Goal: Task Accomplishment & Management: Use online tool/utility

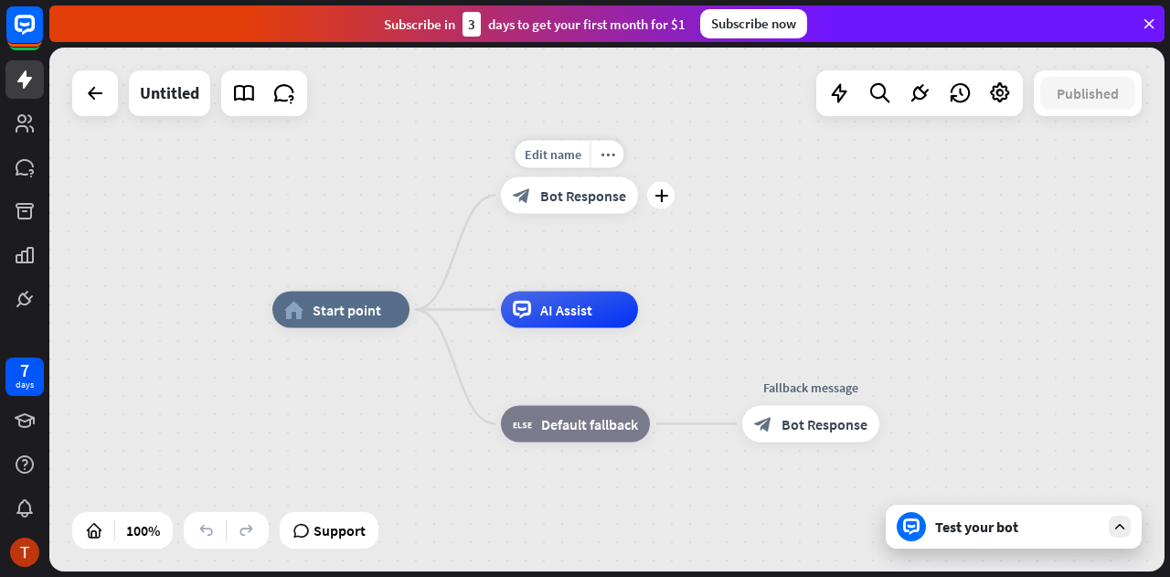
click at [571, 205] on div "block_bot_response Bot Response" at bounding box center [569, 195] width 137 height 37
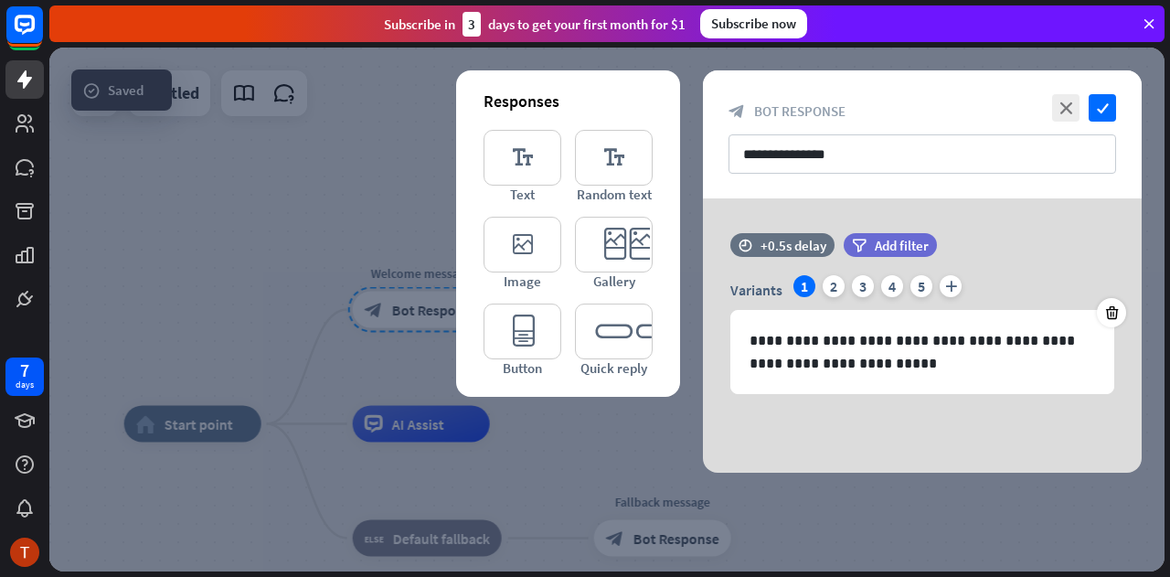
click at [773, 179] on div "**********" at bounding box center [922, 134] width 439 height 128
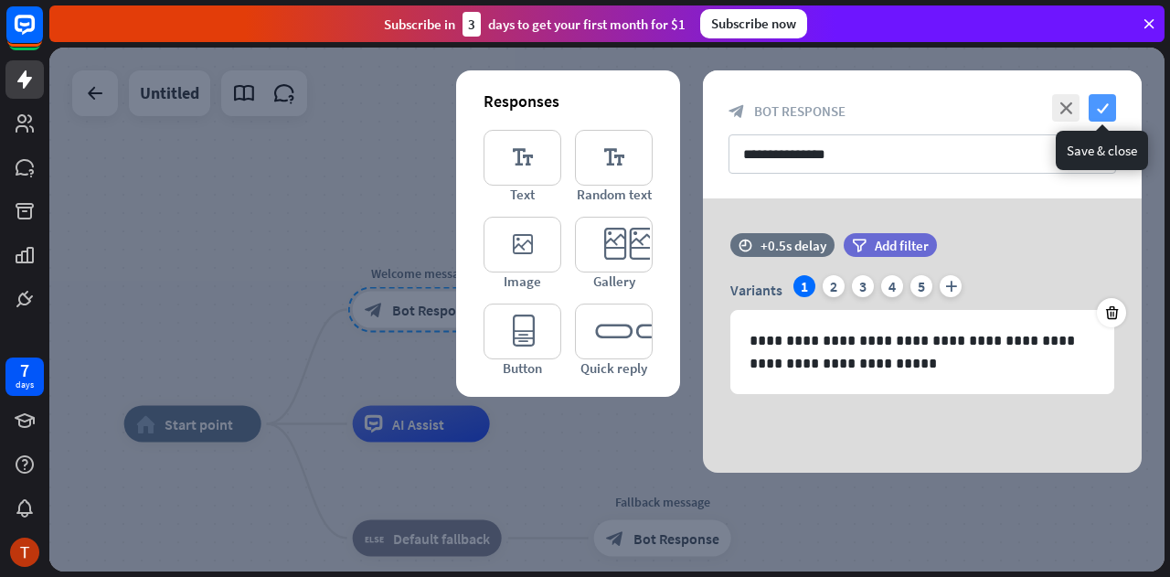
click at [1102, 103] on icon "check" at bounding box center [1102, 107] width 27 height 27
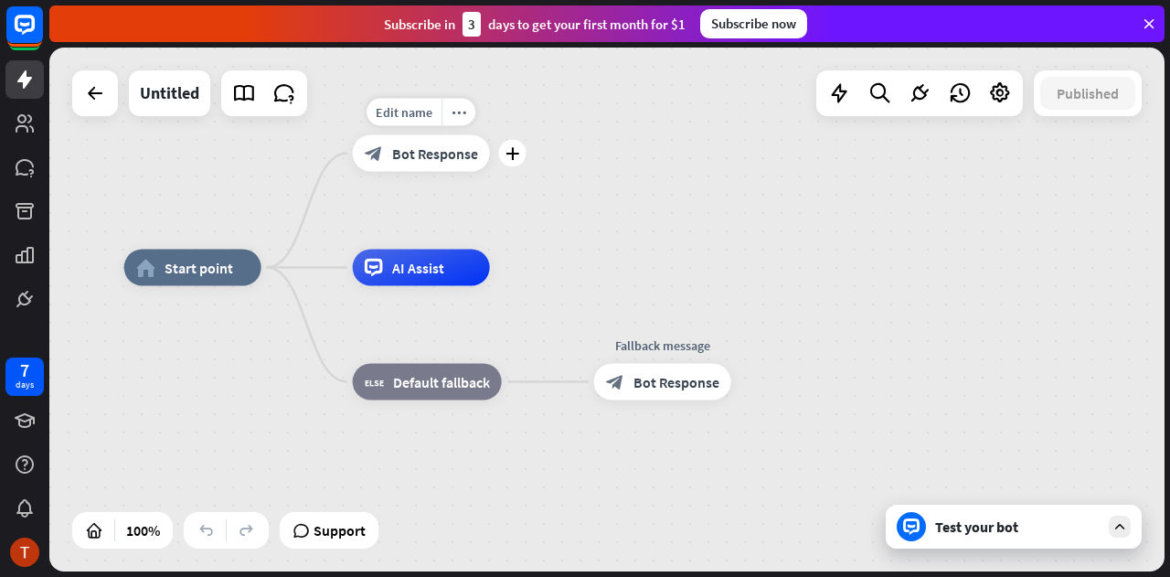
click at [413, 155] on span "Bot Response" at bounding box center [435, 153] width 86 height 18
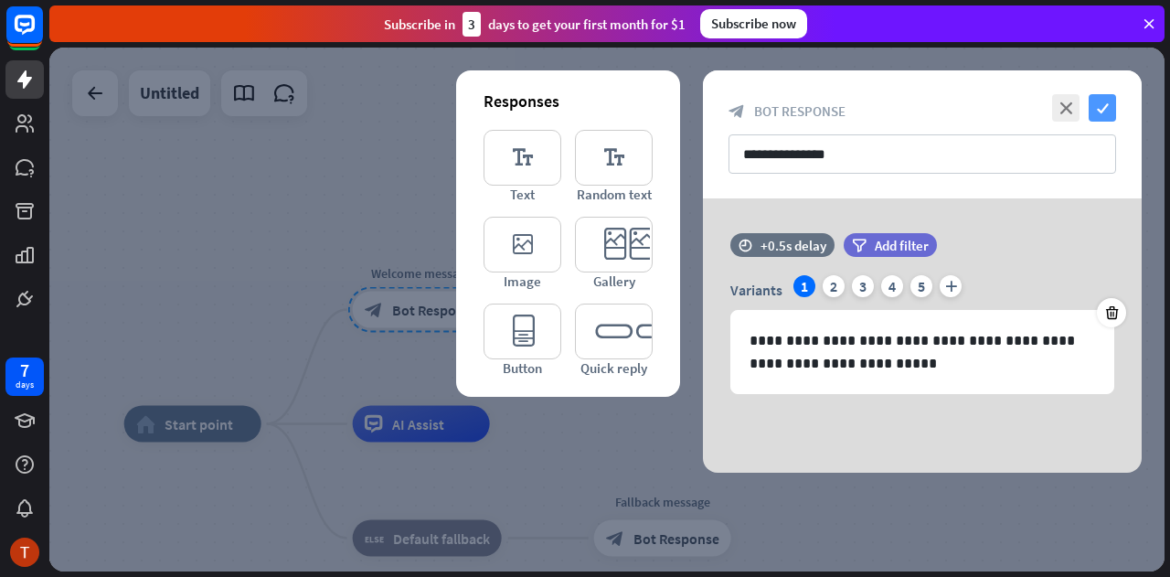
click at [1095, 100] on icon "check" at bounding box center [1102, 107] width 27 height 27
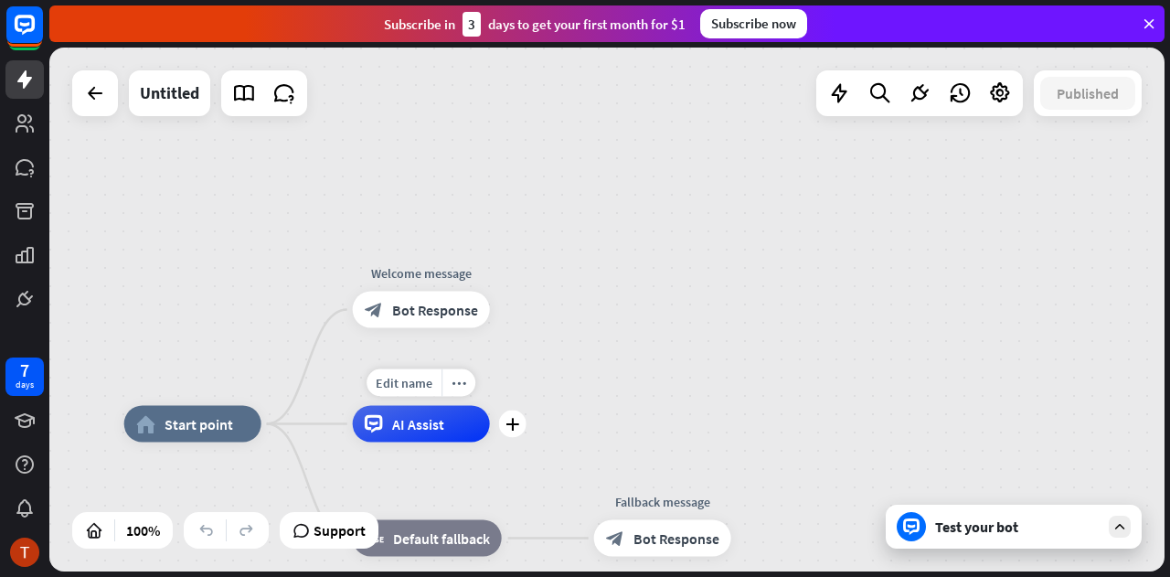
click at [455, 439] on div "AI Assist" at bounding box center [421, 424] width 137 height 37
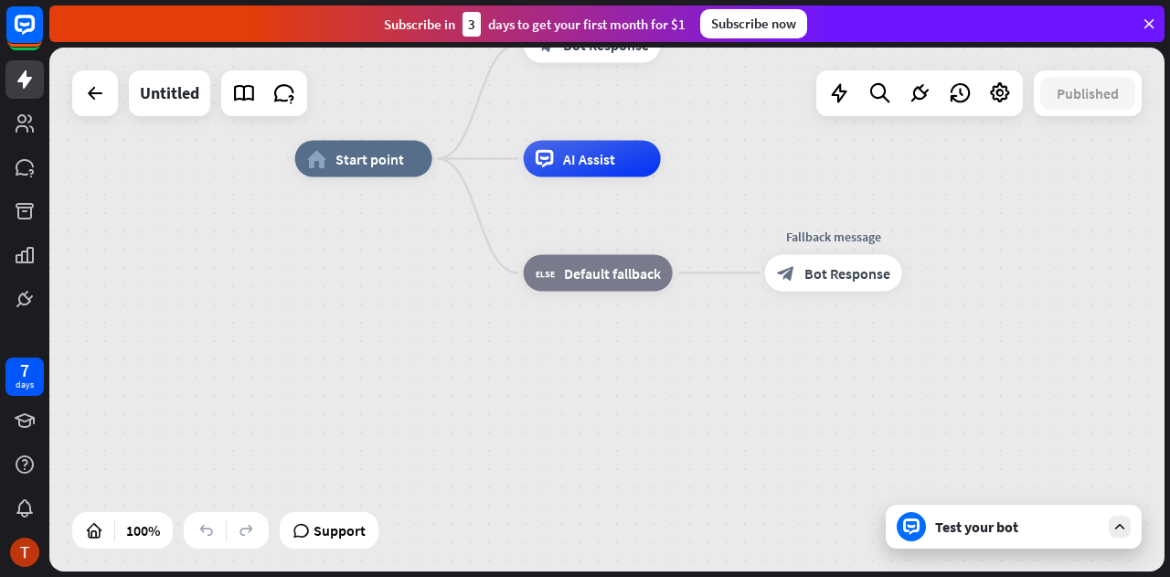
drag, startPoint x: 297, startPoint y: 363, endPoint x: 382, endPoint y: 391, distance: 89.6
click at [382, 391] on div "home_2 Start point Welcome message block_bot_response Bot Response AI Assist bl…" at bounding box center [852, 421] width 1115 height 524
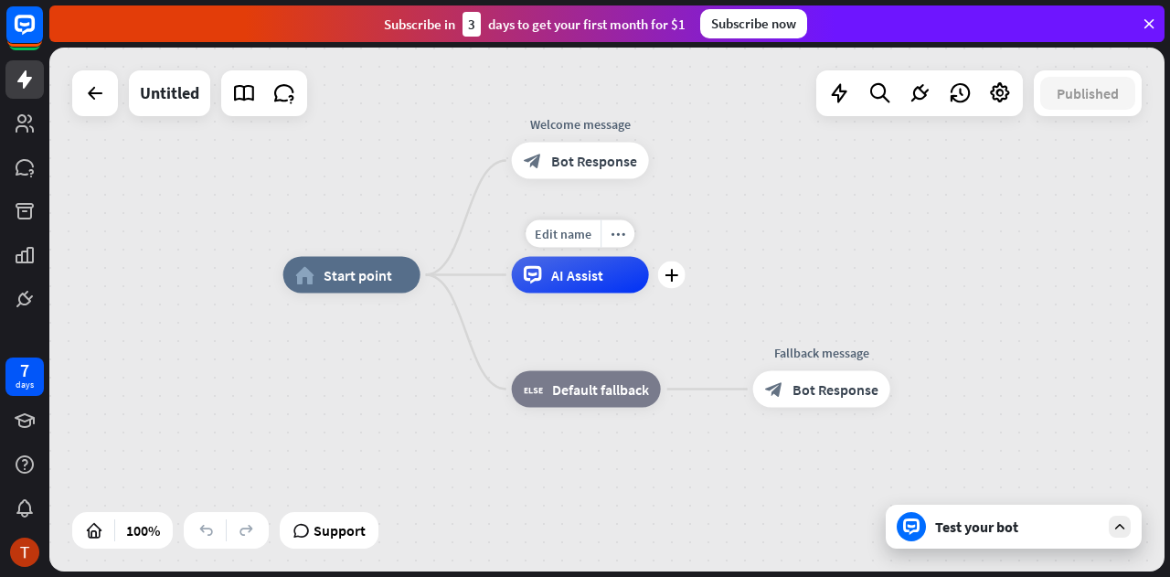
click at [527, 280] on icon at bounding box center [533, 275] width 18 height 18
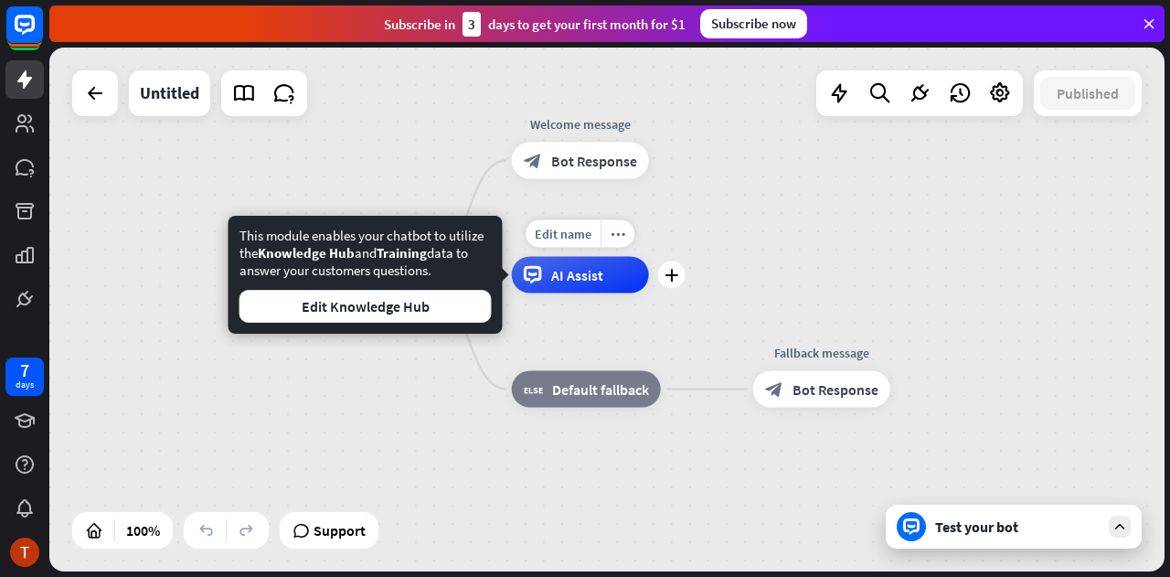
click at [527, 280] on icon at bounding box center [533, 275] width 18 height 18
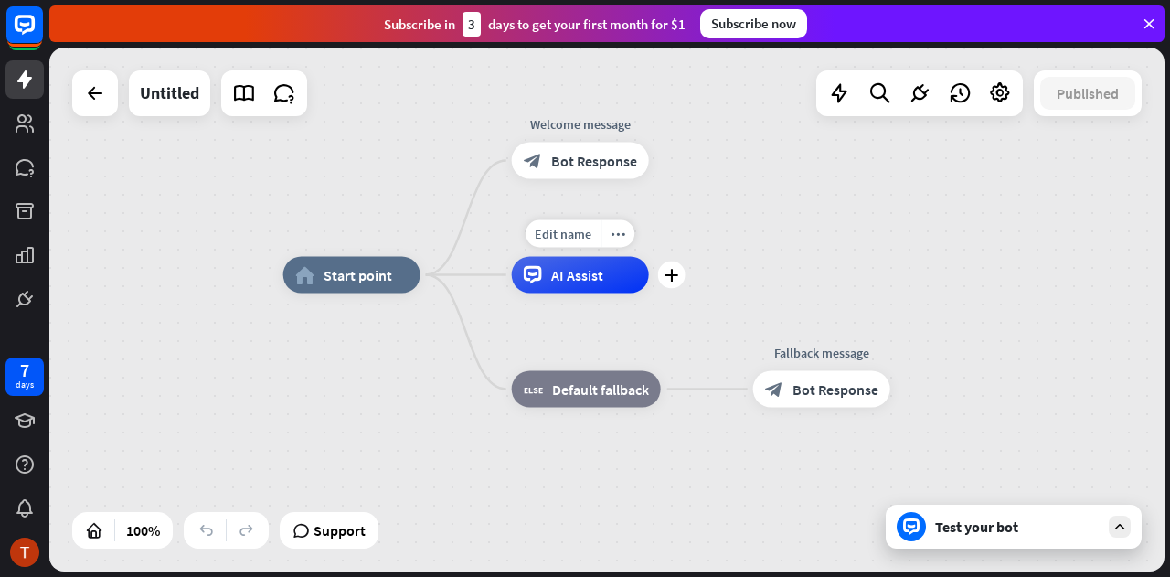
click at [567, 274] on span "AI Assist" at bounding box center [577, 275] width 52 height 18
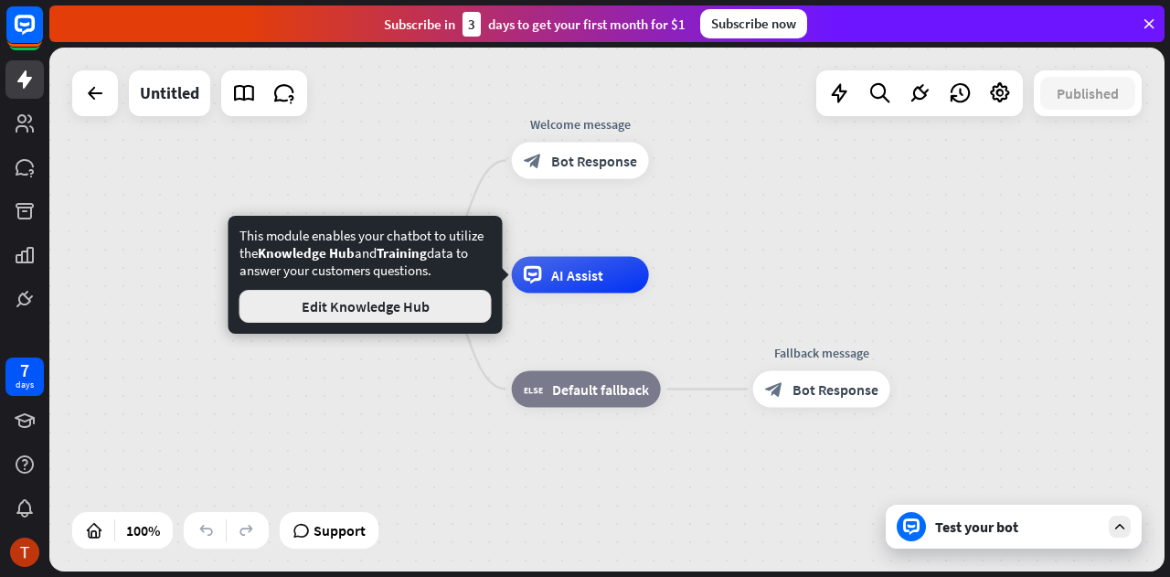
click at [424, 303] on button "Edit Knowledge Hub" at bounding box center [366, 306] width 252 height 33
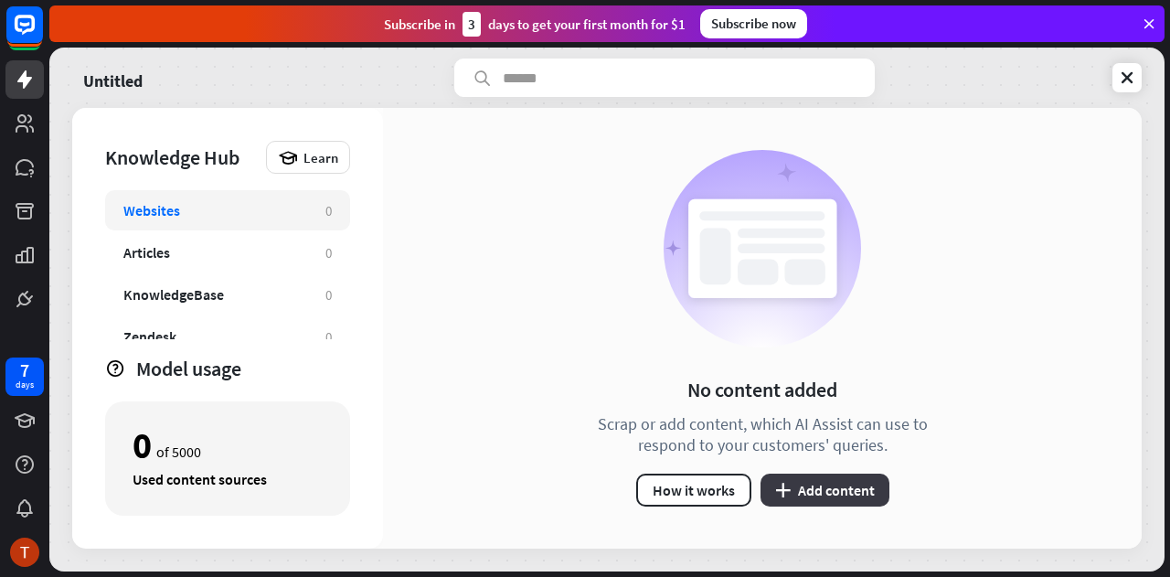
click at [841, 487] on button "plus Add content" at bounding box center [825, 490] width 129 height 33
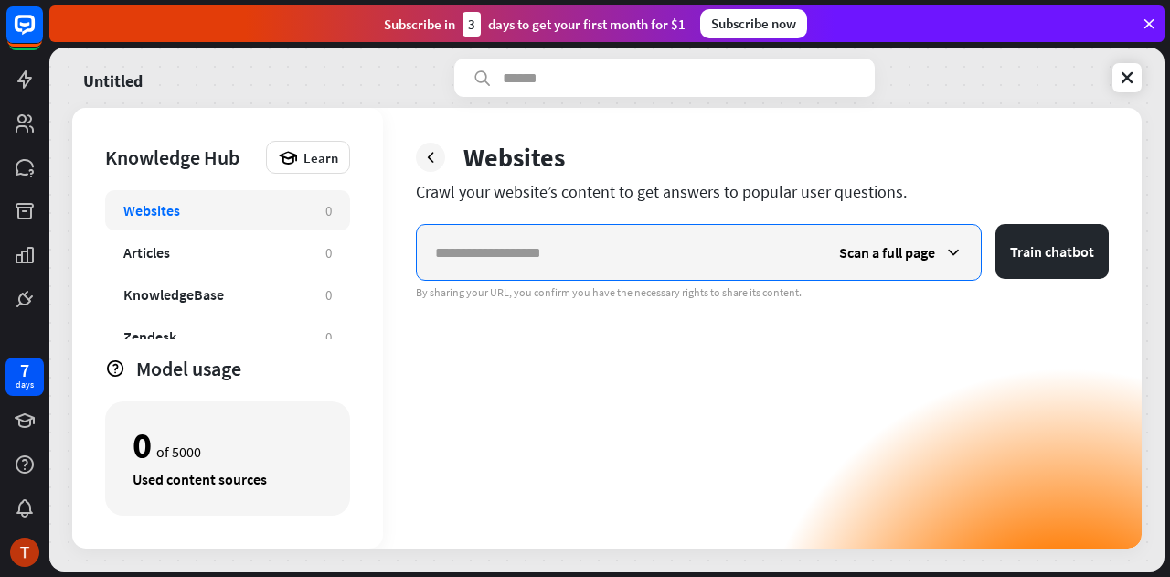
paste input "**********"
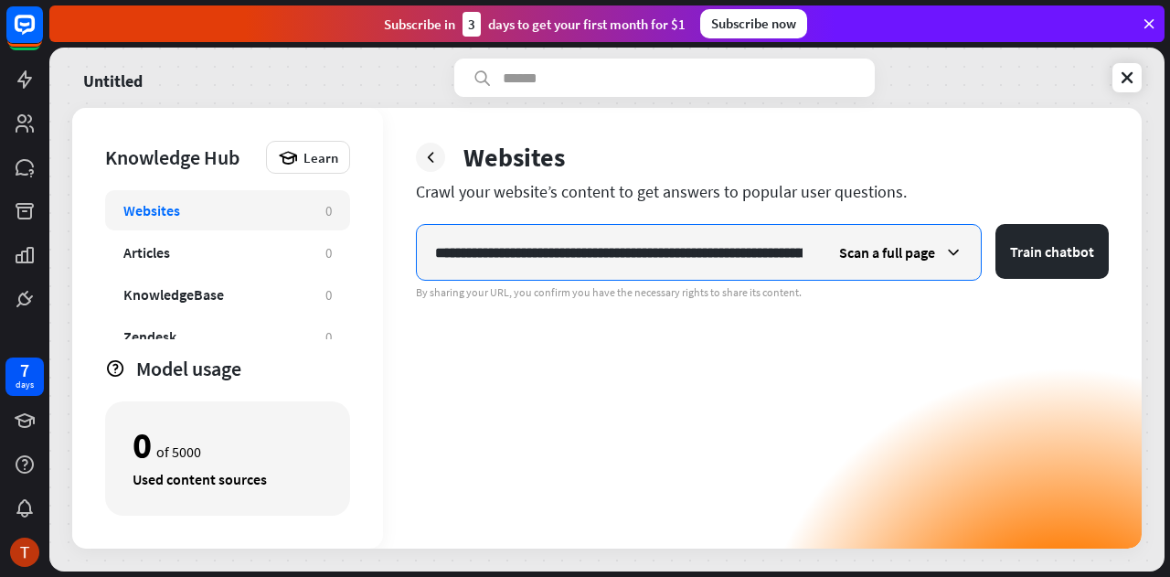
scroll to position [0, 1653]
type input "**********"
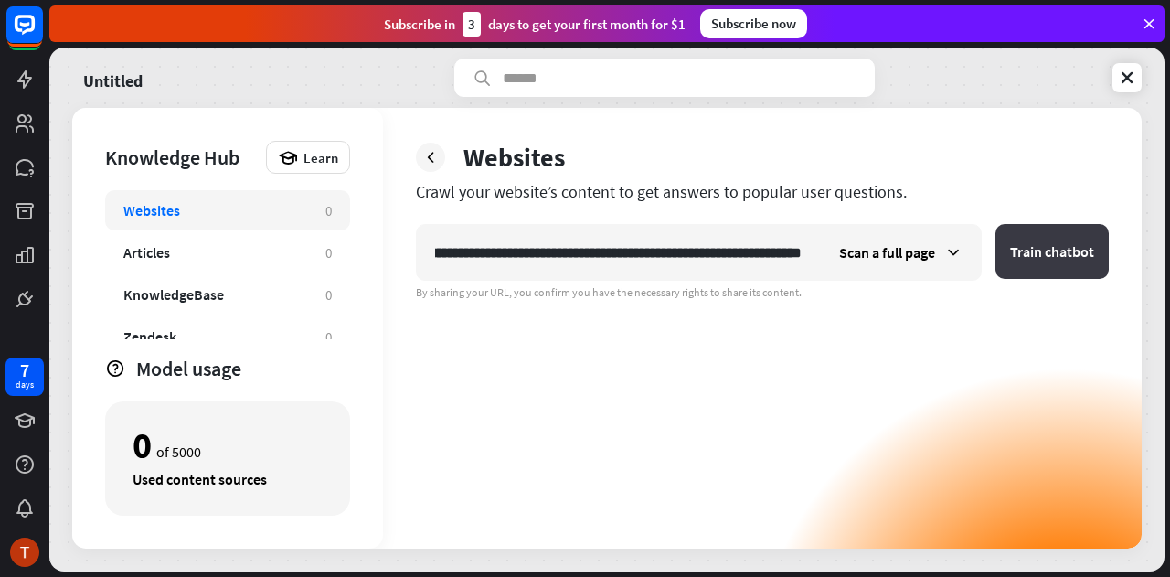
scroll to position [0, 0]
click at [1057, 242] on button "Train chatbot" at bounding box center [1052, 251] width 113 height 55
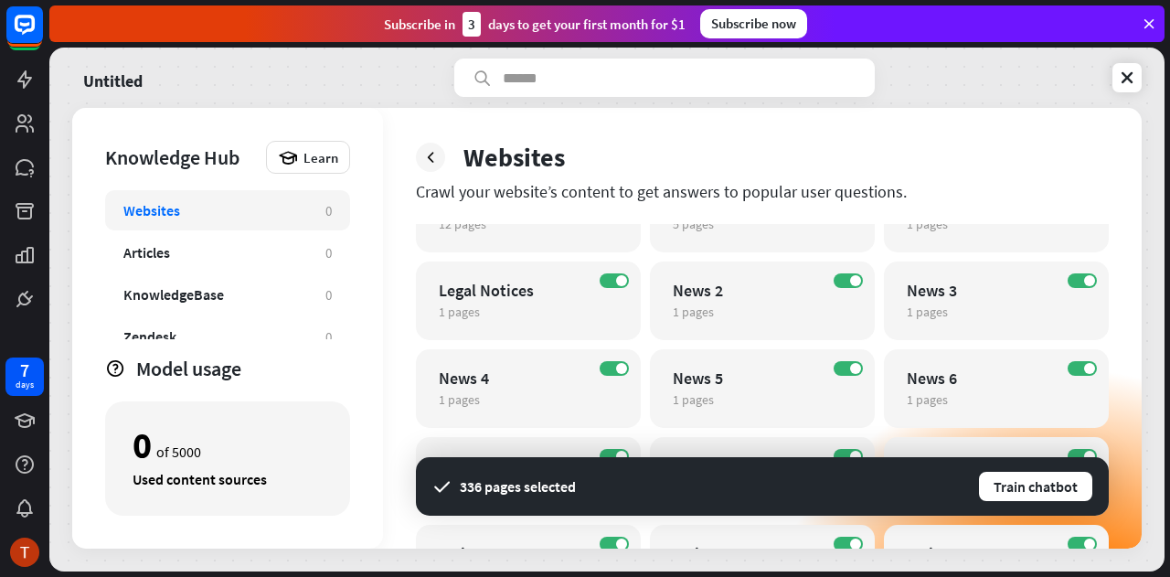
scroll to position [1259, 0]
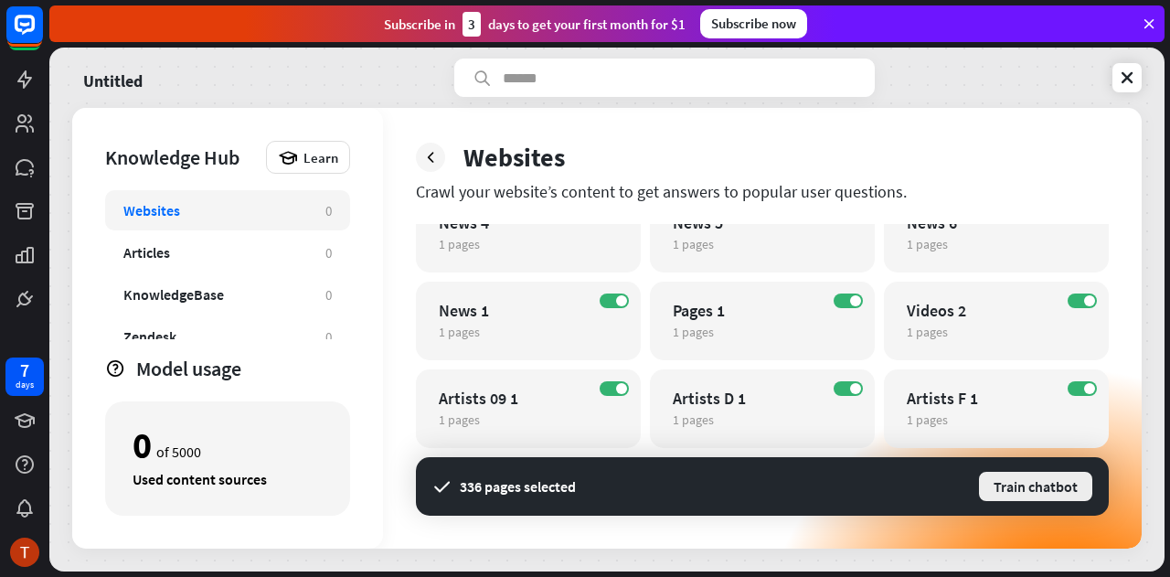
click at [1018, 484] on button "Train chatbot" at bounding box center [1035, 486] width 117 height 33
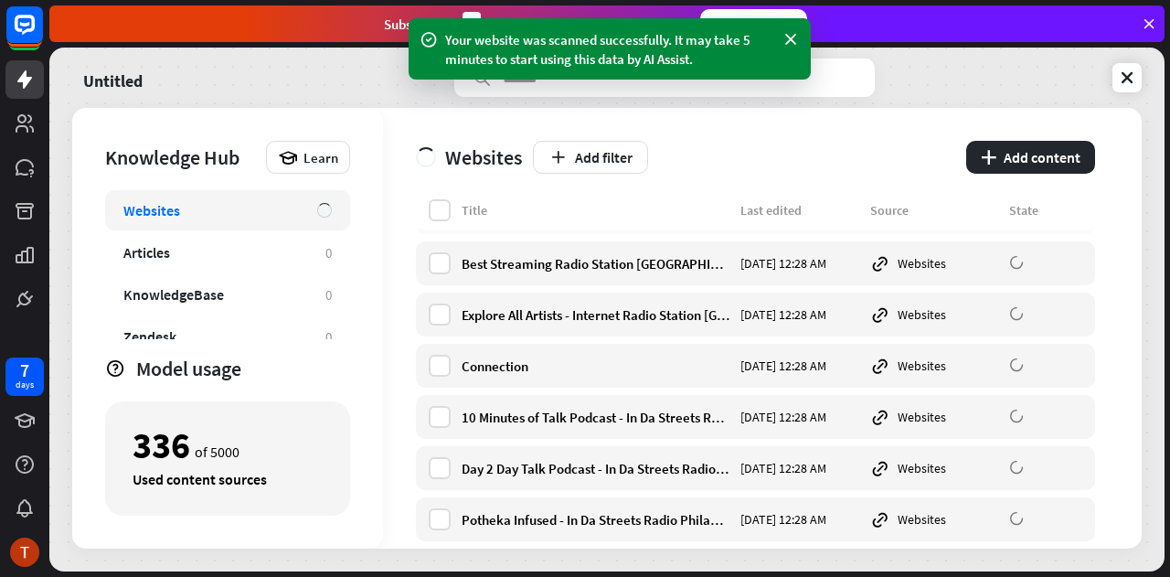
scroll to position [2108, 0]
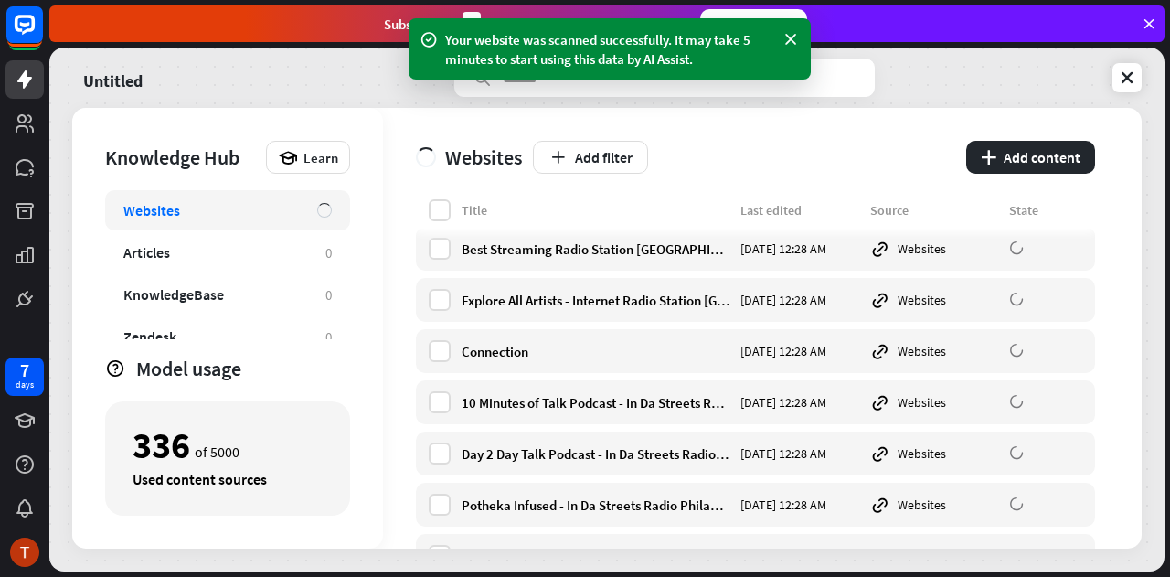
click at [610, 55] on div "Your website was scanned successfully. It may take 5 minutes to start using thi…" at bounding box center [609, 49] width 329 height 38
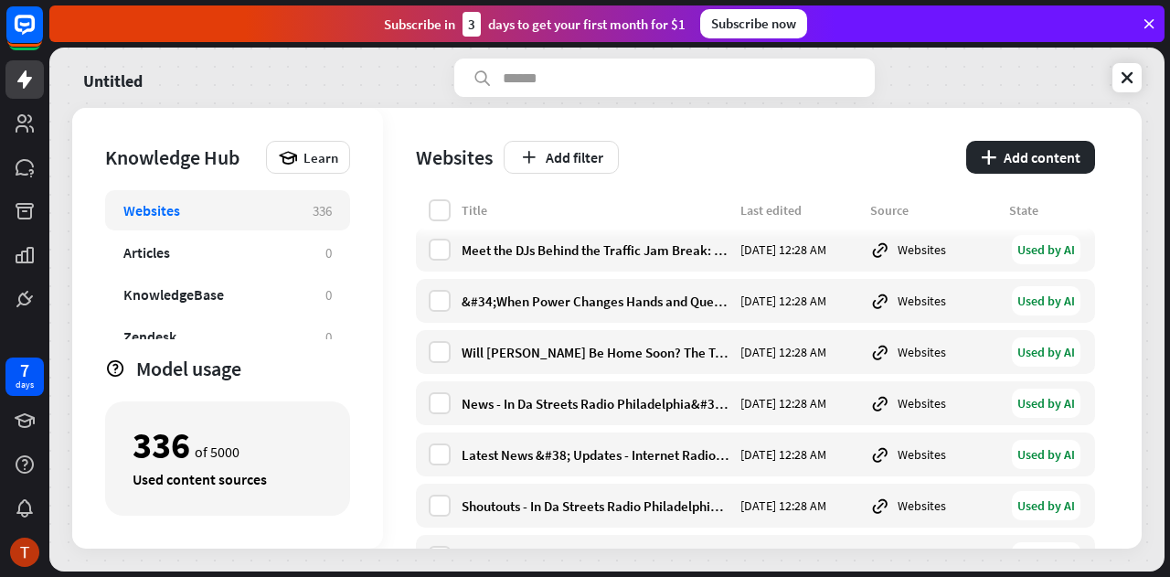
scroll to position [16923, 0]
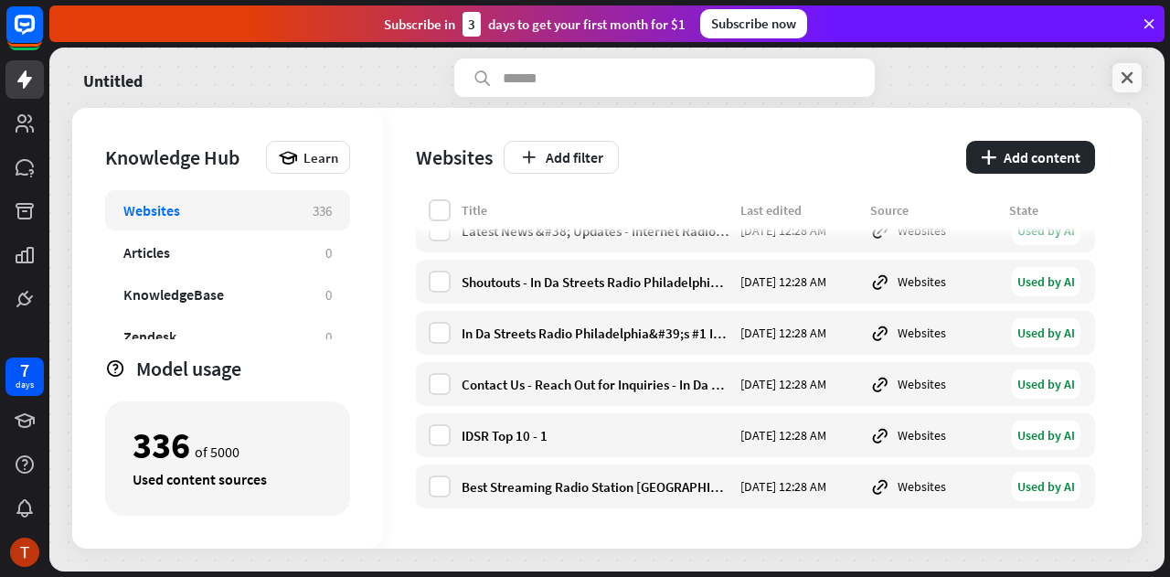
click at [1126, 85] on icon at bounding box center [1127, 78] width 18 height 18
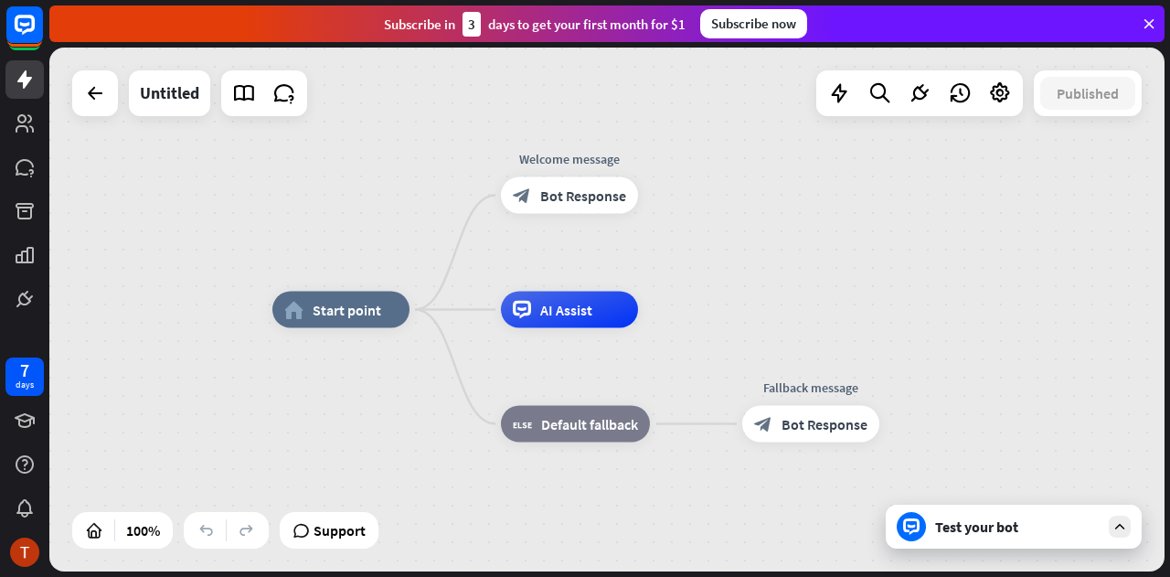
click at [1123, 528] on icon at bounding box center [1120, 526] width 16 height 16
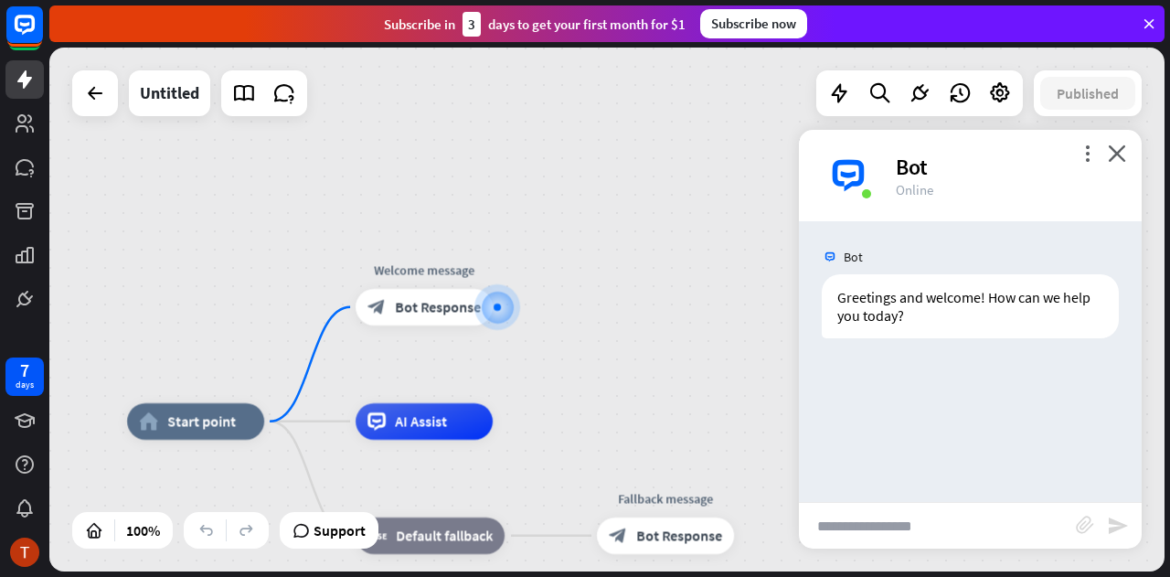
click at [986, 519] on input "text" at bounding box center [937, 526] width 277 height 46
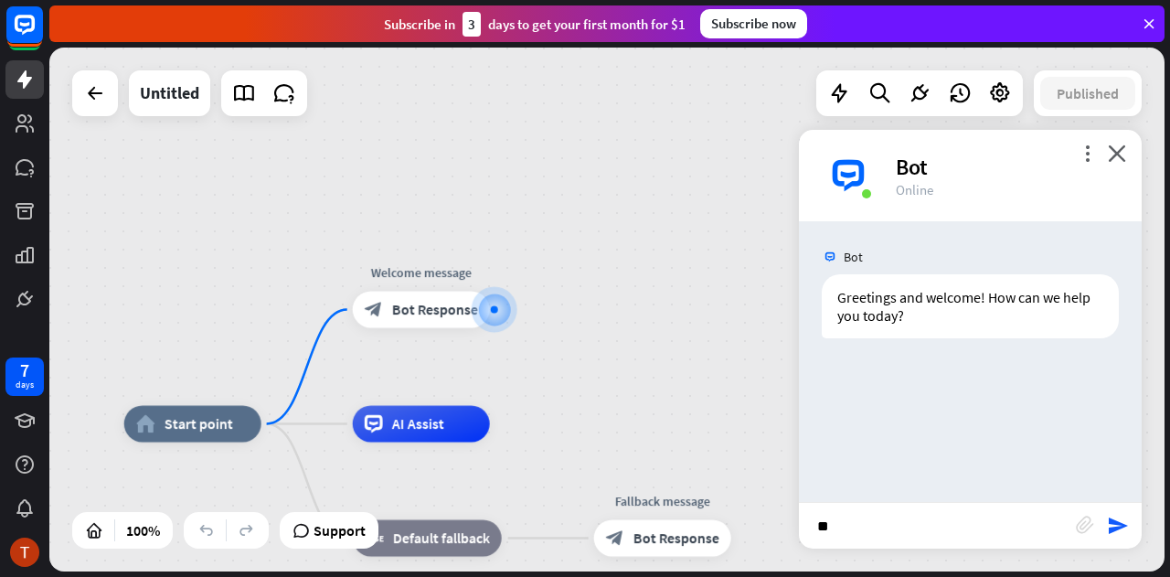
type input "*"
type input "**********"
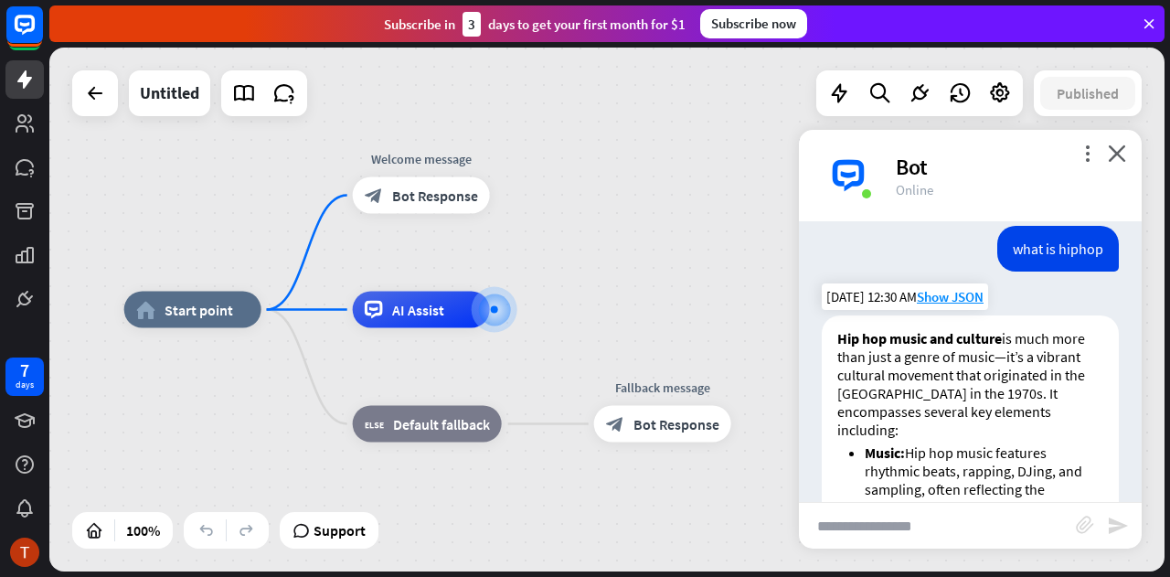
scroll to position [155, 0]
